Goal: Information Seeking & Learning: Learn about a topic

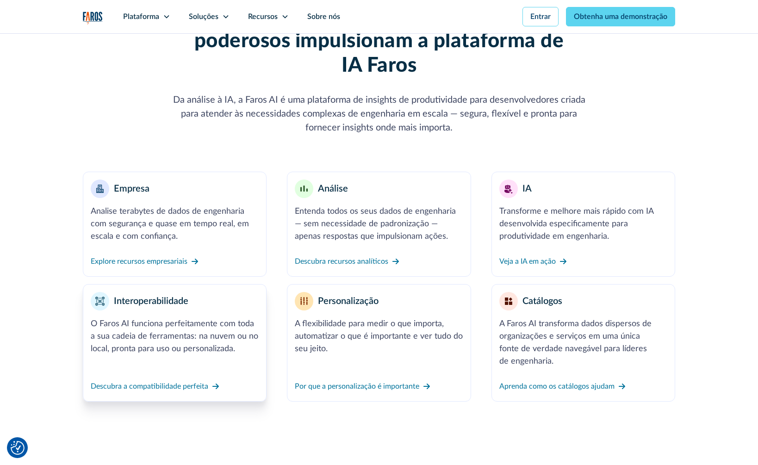
scroll to position [340, 0]
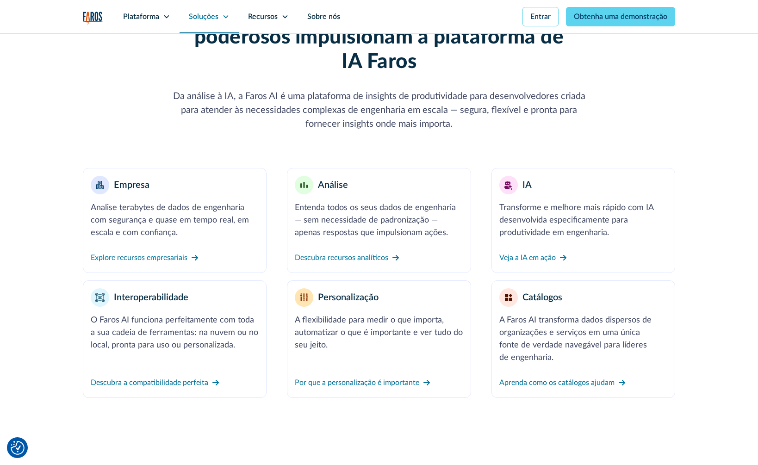
click at [219, 15] on div "Soluções" at bounding box center [209, 16] width 59 height 33
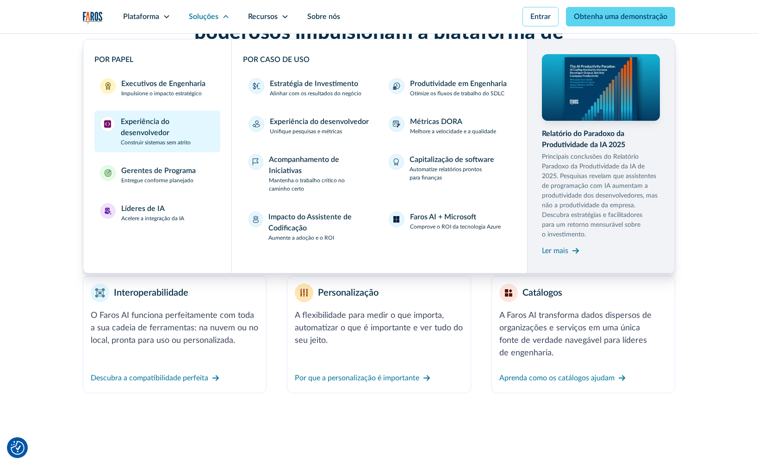
scroll to position [344, 0]
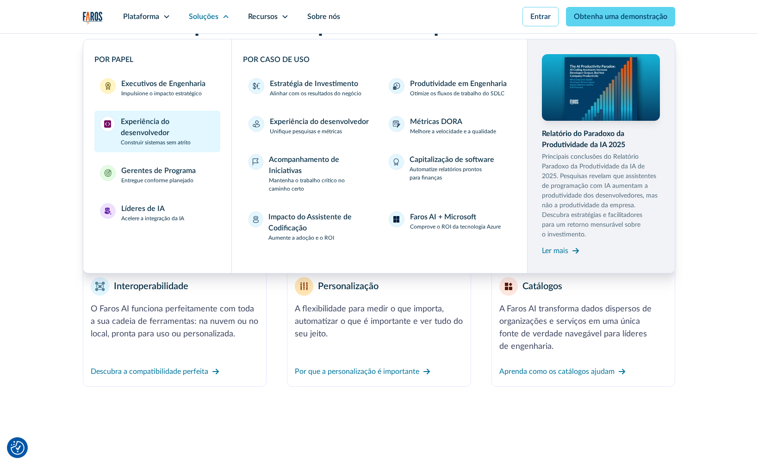
click at [171, 127] on div "Experiência do desenvolvedor" at bounding box center [168, 127] width 94 height 22
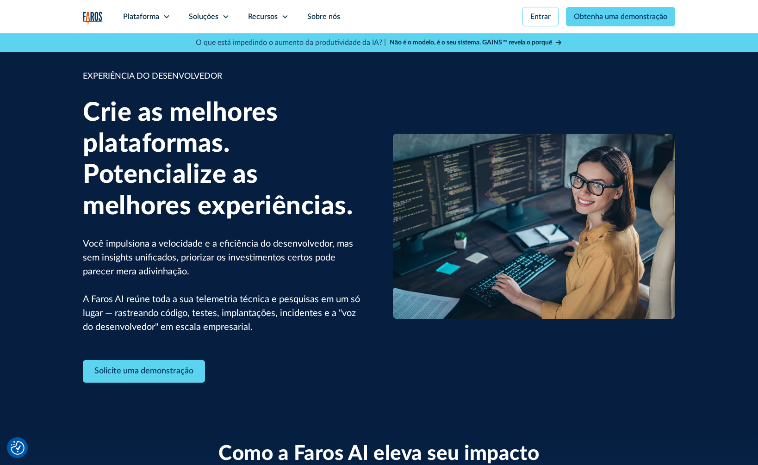
click at [97, 19] on img "lar" at bounding box center [93, 18] width 20 height 13
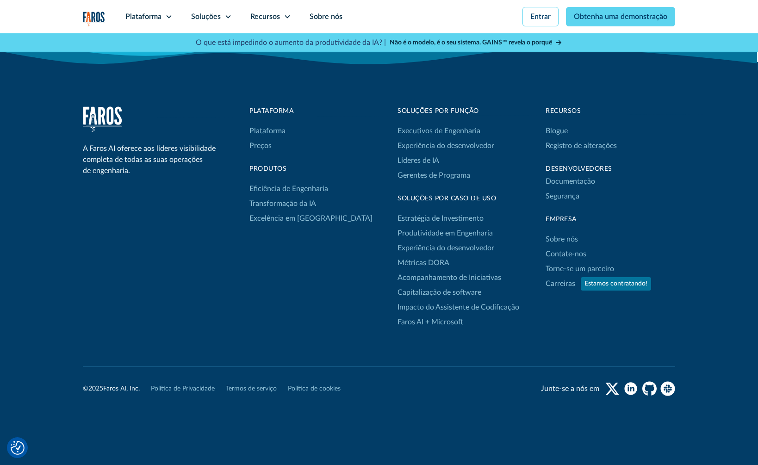
scroll to position [3171, 0]
